Goal: Task Accomplishment & Management: Use online tool/utility

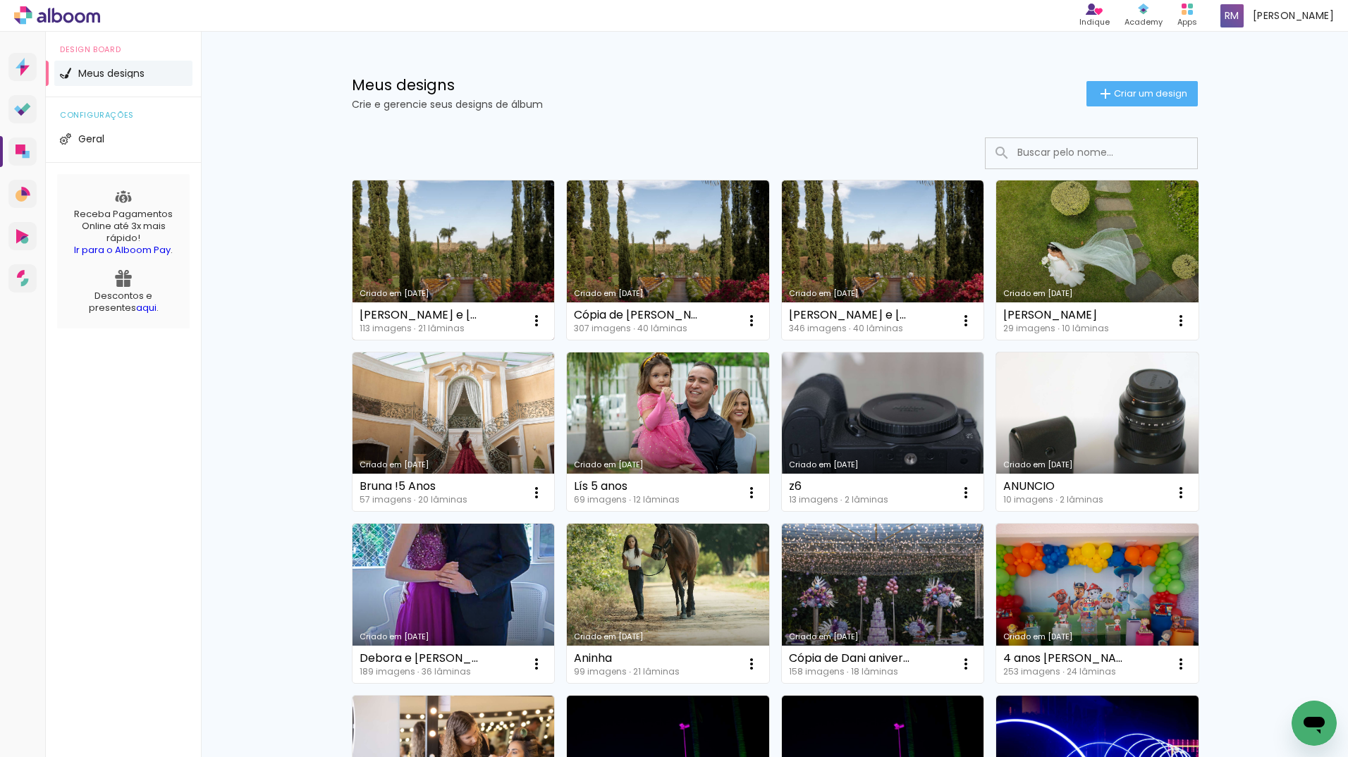
click at [459, 239] on link "Criado em [DATE]" at bounding box center [453, 259] width 202 height 159
